Goal: Task Accomplishment & Management: Manage account settings

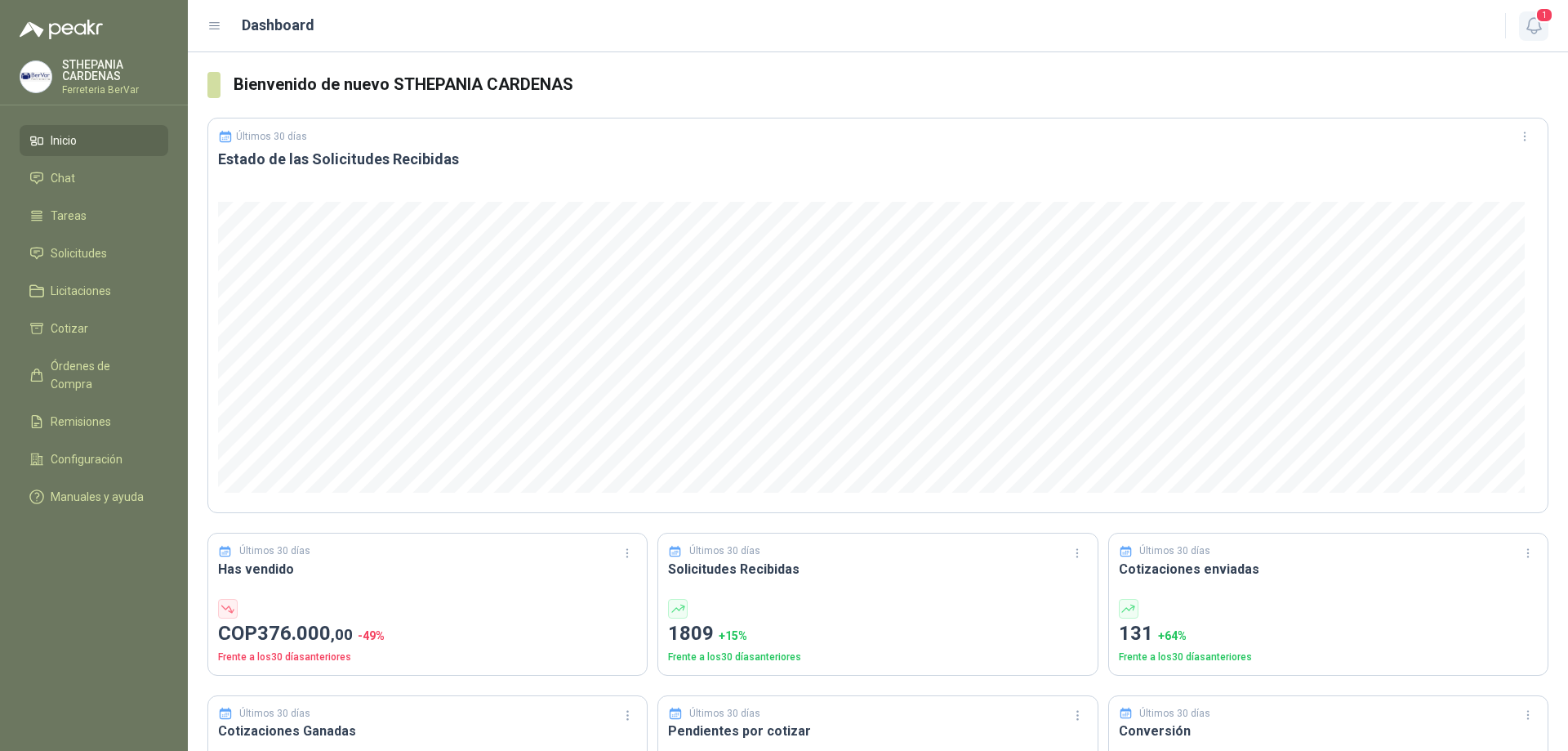
click at [1537, 25] on icon "button" at bounding box center [1535, 26] width 21 height 21
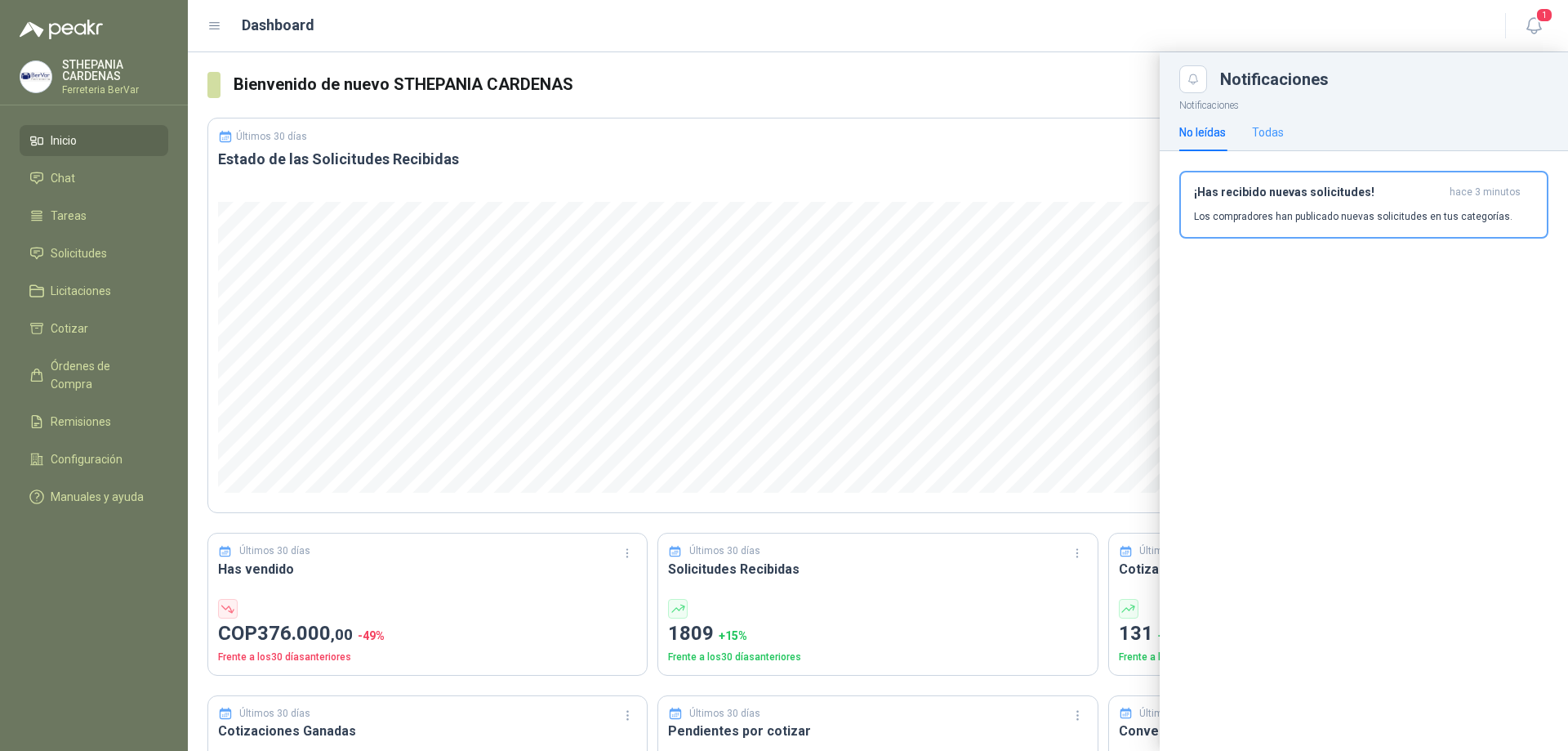
click at [1278, 122] on div "Todas" at bounding box center [1268, 133] width 32 height 38
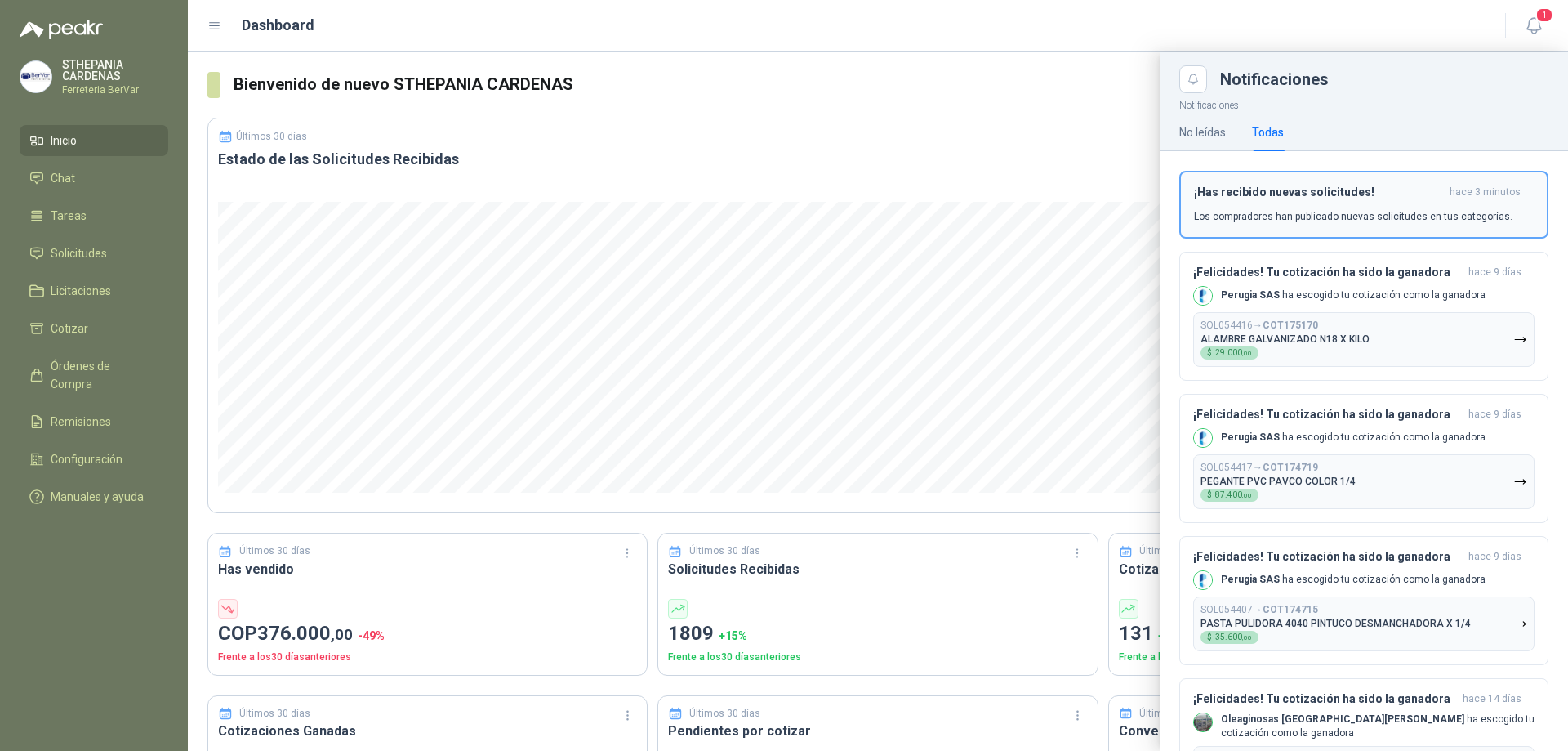
click at [1263, 197] on h3 "¡Has recibido nuevas solicitudes!" at bounding box center [1318, 192] width 249 height 14
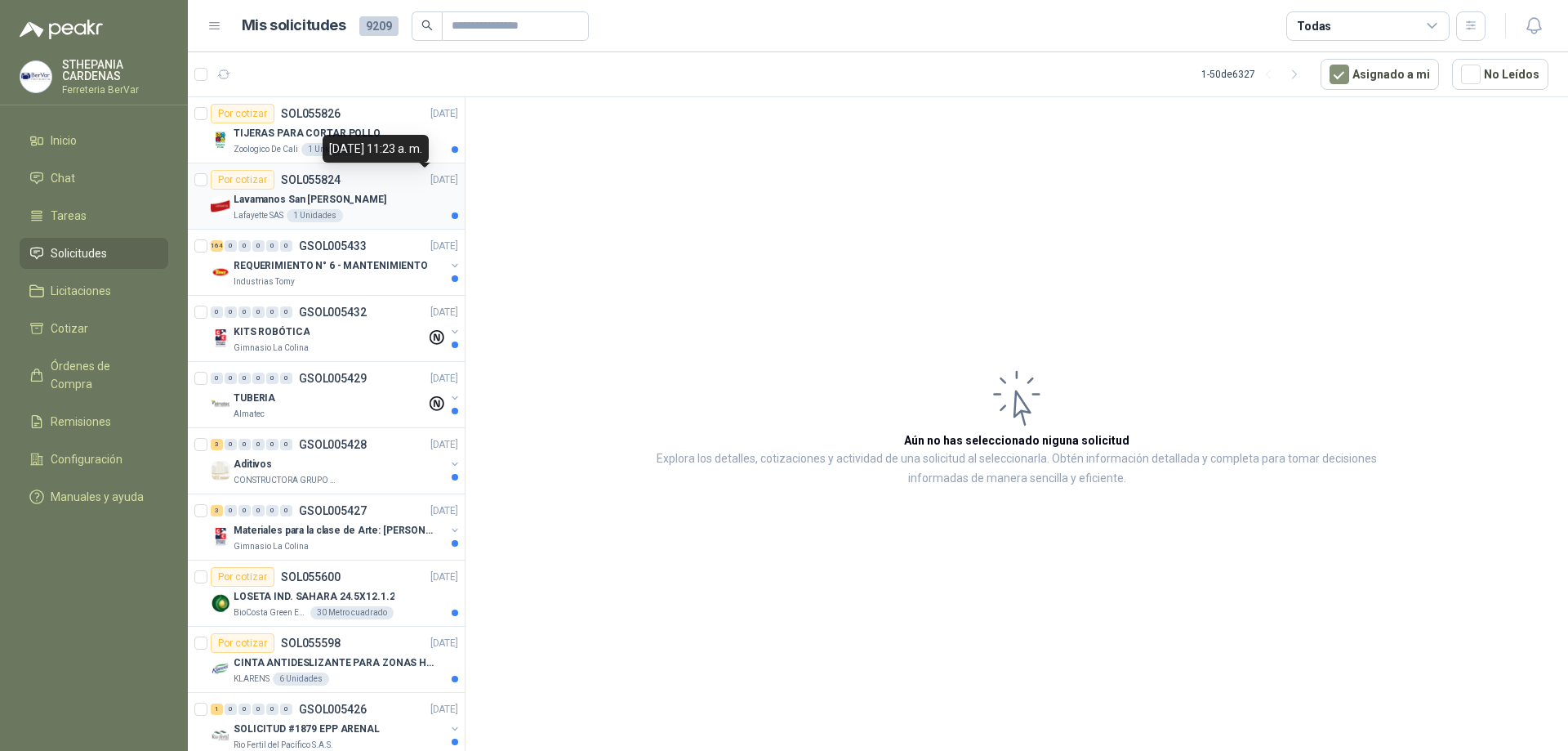
click at [431, 182] on p "[DATE]" at bounding box center [444, 180] width 28 height 15
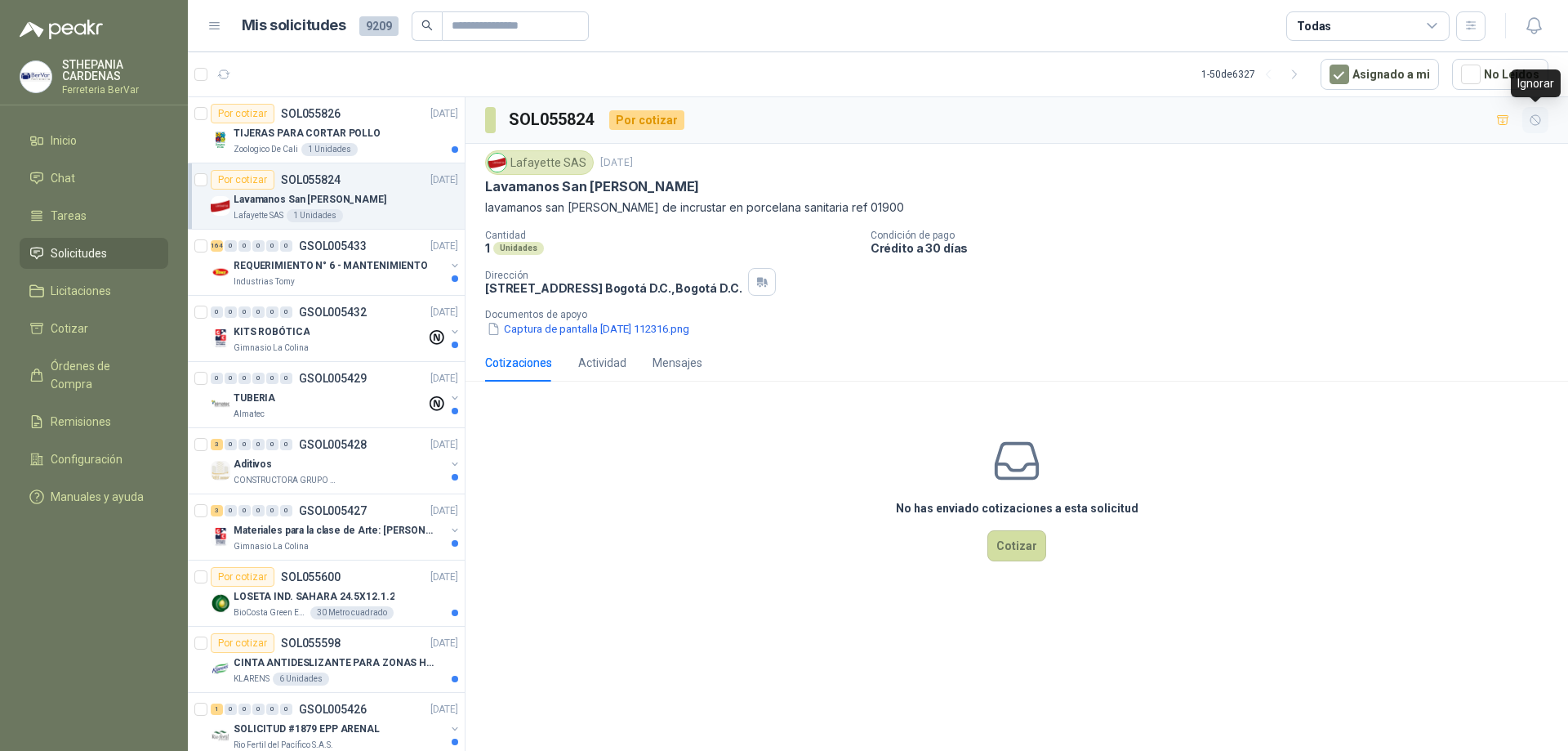
click at [1533, 127] on button "button" at bounding box center [1536, 121] width 27 height 27
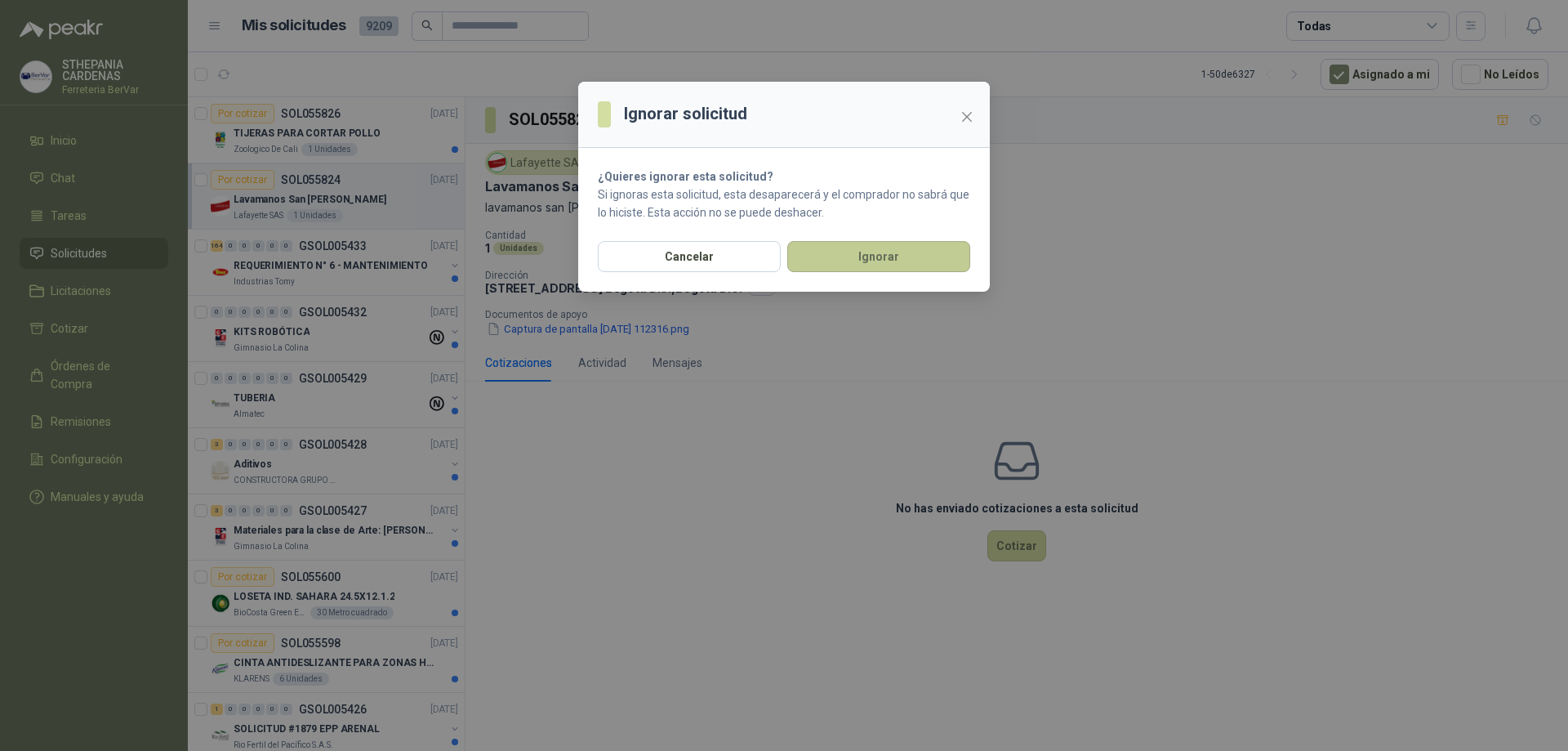
click at [853, 260] on button "Ignorar" at bounding box center [879, 256] width 183 height 31
